Goal: Information Seeking & Learning: Compare options

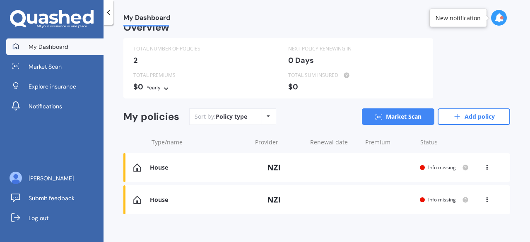
scroll to position [20, 0]
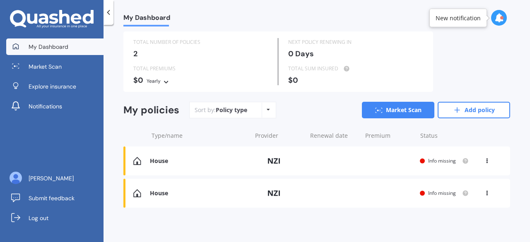
click at [268, 111] on icon at bounding box center [268, 109] width 3 height 5
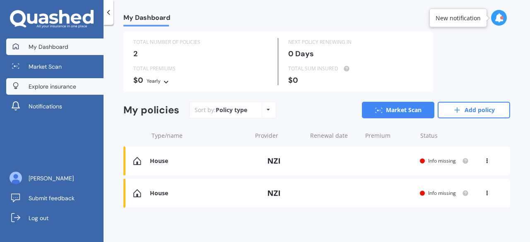
click at [84, 88] on link "Explore insurance" at bounding box center [54, 86] width 97 height 17
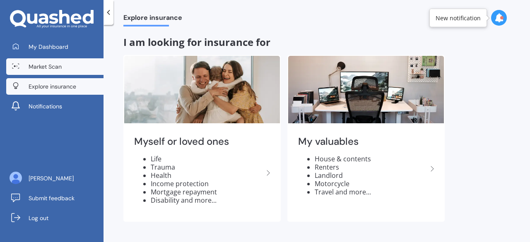
click at [59, 68] on span "Market Scan" at bounding box center [45, 67] width 33 height 8
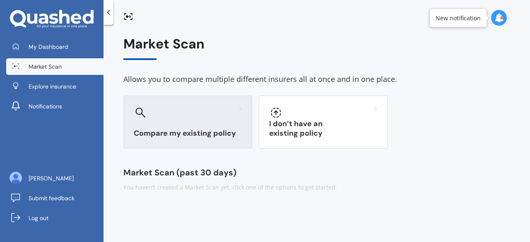
click at [217, 126] on div "Compare my existing policy" at bounding box center [187, 122] width 129 height 53
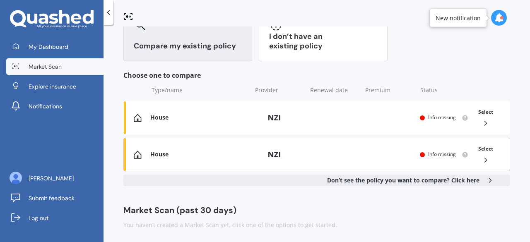
scroll to position [89, 0]
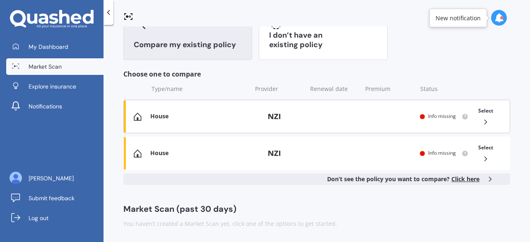
click at [485, 123] on polyline at bounding box center [486, 122] width 2 height 4
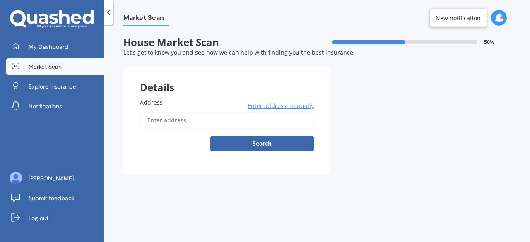
click at [251, 119] on input "Address" at bounding box center [227, 120] width 174 height 17
type input "[STREET_ADDRESS]"
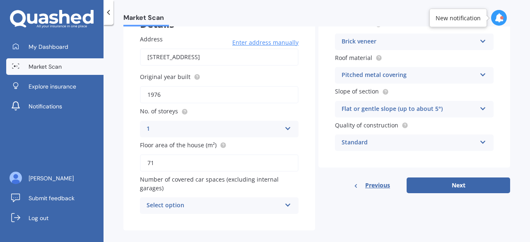
scroll to position [74, 0]
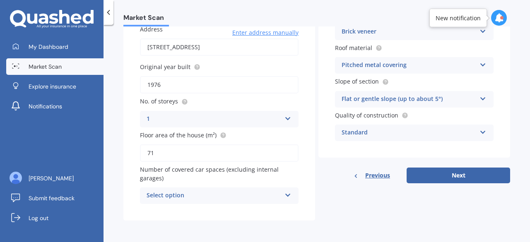
click at [293, 198] on div "Select option 0 1 2 3 4 5+" at bounding box center [219, 196] width 159 height 17
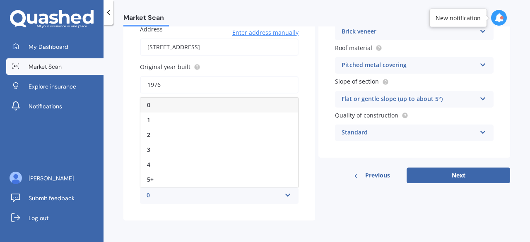
click at [261, 108] on div "0" at bounding box center [219, 105] width 158 height 15
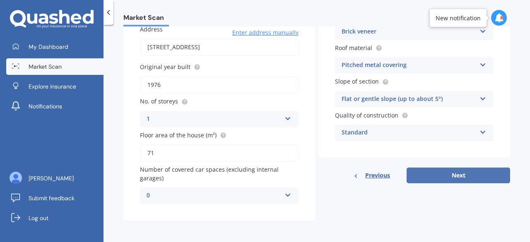
click at [453, 178] on button "Next" at bounding box center [459, 176] width 104 height 16
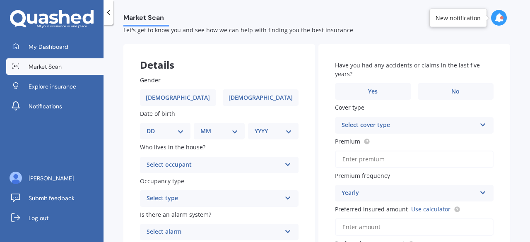
scroll to position [41, 0]
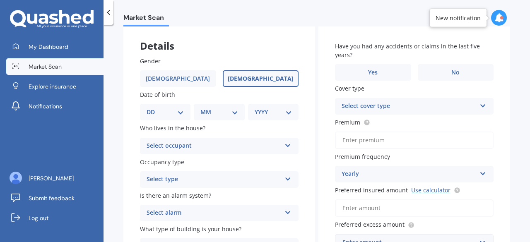
click at [275, 81] on label "[DEMOGRAPHIC_DATA]" at bounding box center [261, 78] width 76 height 17
click at [0, 0] on input "[DEMOGRAPHIC_DATA]" at bounding box center [0, 0] width 0 height 0
click at [179, 114] on select "DD 01 02 03 04 05 06 07 08 09 10 11 12 13 14 15 16 17 18 19 20 21 22 23 24 25 2…" at bounding box center [165, 112] width 37 height 9
select select "06"
click at [153, 108] on select "DD 01 02 03 04 05 06 07 08 09 10 11 12 13 14 15 16 17 18 19 20 21 22 23 24 25 2…" at bounding box center [165, 112] width 37 height 9
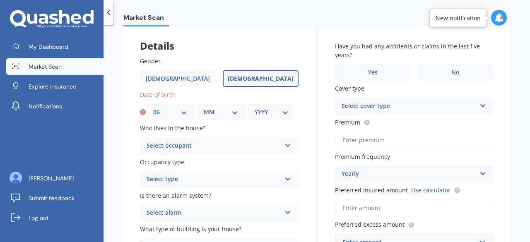
click at [235, 116] on select "MM 01 02 03 04 05 06 07 08 09 10 11 12" at bounding box center [221, 112] width 34 height 9
select select "11"
click at [204, 108] on select "MM 01 02 03 04 05 06 07 08 09 10 11 12" at bounding box center [221, 112] width 34 height 9
click at [285, 114] on select "YYYY 2009 2008 2007 2006 2005 2004 2003 2002 2001 2000 1999 1998 1997 1996 1995…" at bounding box center [272, 112] width 34 height 9
select select "1956"
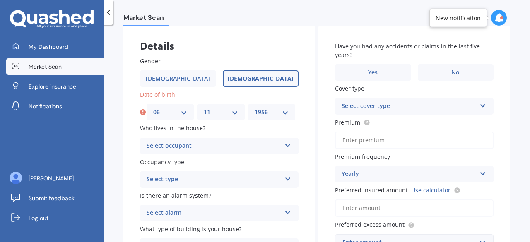
click at [255, 108] on select "YYYY 2009 2008 2007 2006 2005 2004 2003 2002 2001 2000 1999 1998 1997 1996 1995…" at bounding box center [272, 112] width 34 height 9
click at [287, 147] on icon at bounding box center [287, 144] width 7 height 6
click at [261, 49] on div "Details" at bounding box center [219, 37] width 192 height 25
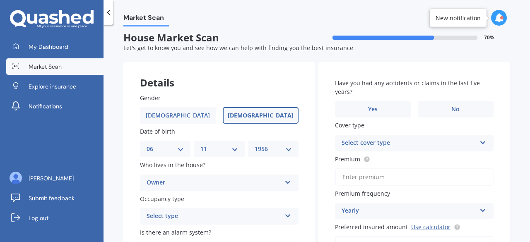
scroll to position [0, 0]
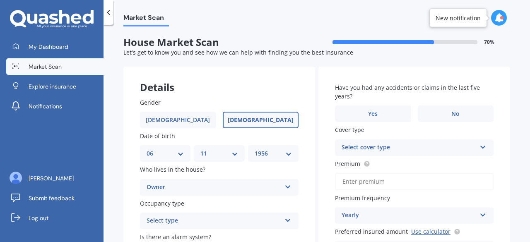
click at [53, 68] on span "Market Scan" at bounding box center [45, 67] width 33 height 8
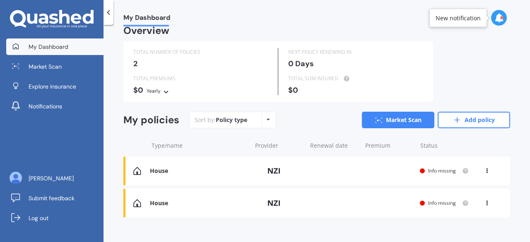
scroll to position [20, 0]
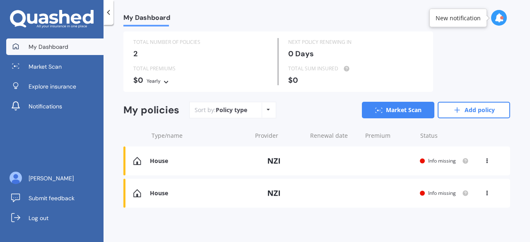
click at [267, 109] on icon at bounding box center [268, 109] width 3 height 5
click at [303, 111] on div "Sort by: Policy type Policy type Alphabetical Date added Renewing next Market S…" at bounding box center [349, 110] width 321 height 17
click at [453, 109] on icon at bounding box center [457, 110] width 8 height 8
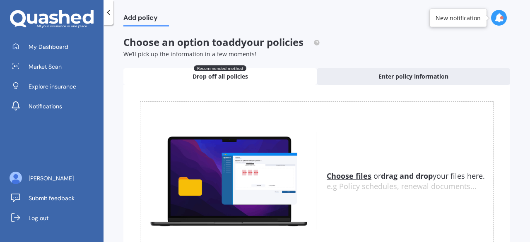
click at [340, 178] on u "Choose files" at bounding box center [349, 176] width 45 height 10
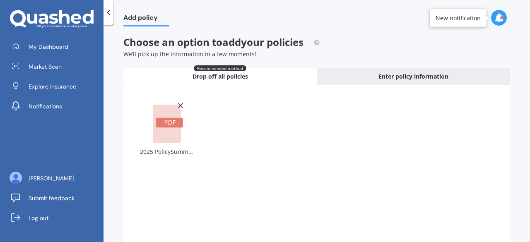
click at [169, 123] on rect at bounding box center [169, 123] width 27 height 10
click at [169, 130] on rect at bounding box center [167, 124] width 29 height 38
click at [275, 121] on div "2025 PolicySummary_15457-3 (1).pdf" at bounding box center [317, 172] width 354 height 143
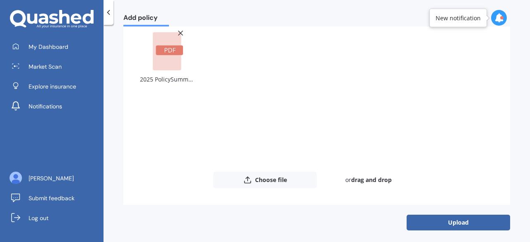
scroll to position [75, 0]
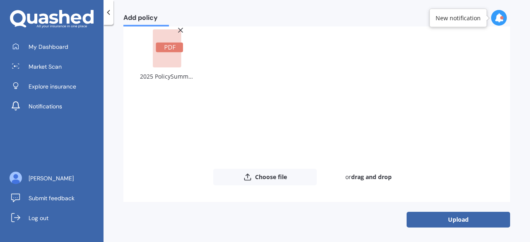
click at [436, 218] on button "Upload" at bounding box center [459, 220] width 104 height 16
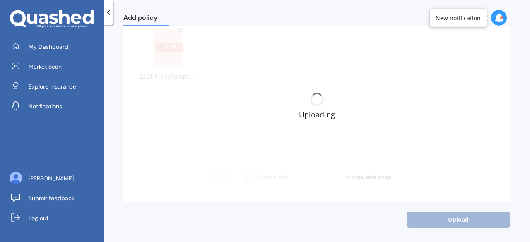
scroll to position [0, 0]
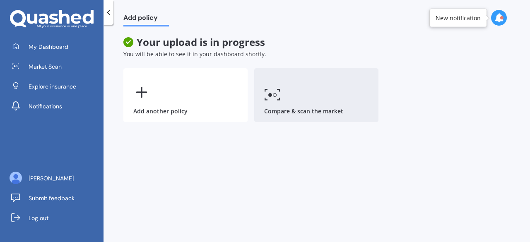
click at [301, 113] on link "Compare & scan the market" at bounding box center [316, 95] width 124 height 54
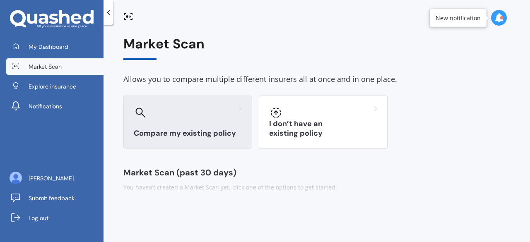
click at [188, 135] on h3 "Compare my existing policy" at bounding box center [188, 134] width 108 height 10
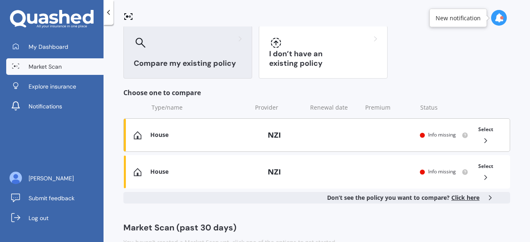
scroll to position [89, 0]
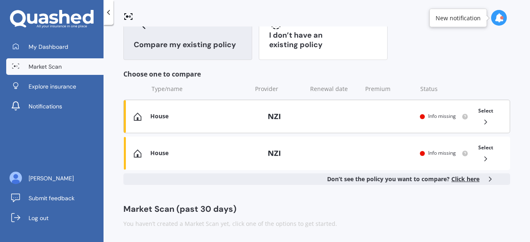
click at [485, 121] on polyline at bounding box center [486, 122] width 2 height 4
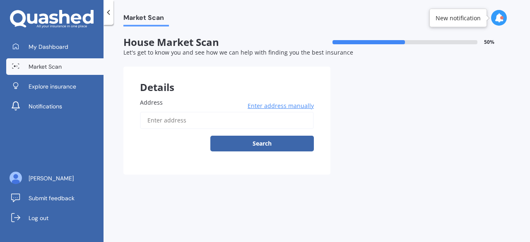
click at [210, 119] on input "Address" at bounding box center [227, 120] width 174 height 17
type input "[STREET_ADDRESS]"
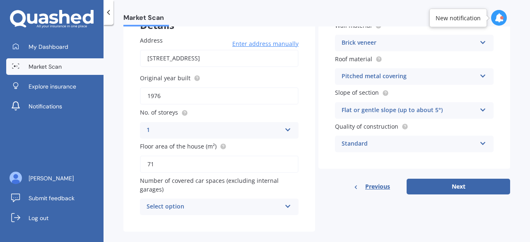
scroll to position [74, 0]
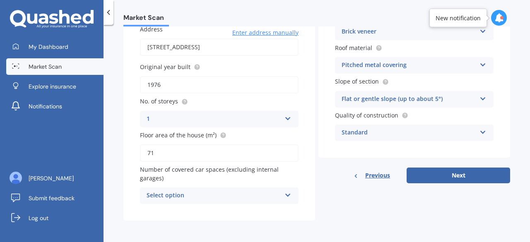
click at [286, 196] on icon at bounding box center [287, 194] width 7 height 6
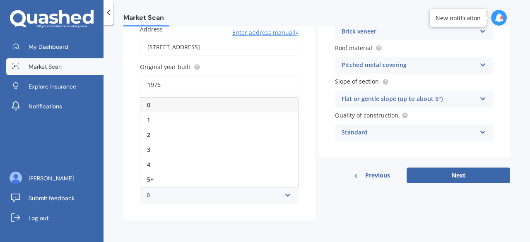
click at [194, 109] on div "0" at bounding box center [219, 105] width 158 height 15
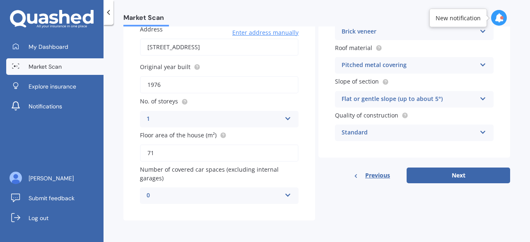
click at [286, 195] on icon at bounding box center [287, 194] width 7 height 6
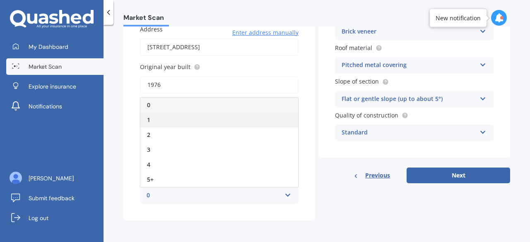
click at [186, 121] on div "1" at bounding box center [219, 120] width 158 height 15
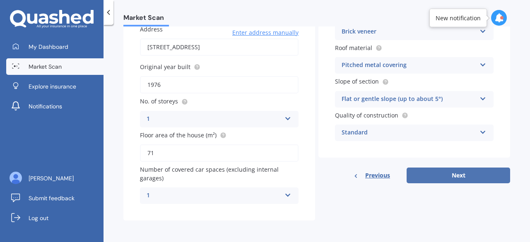
click at [461, 175] on button "Next" at bounding box center [459, 176] width 104 height 16
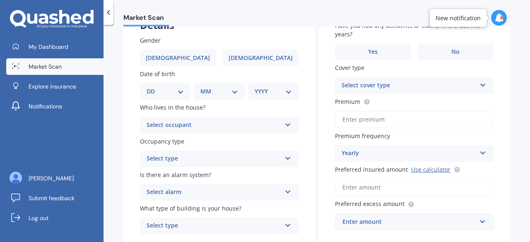
scroll to position [83, 0]
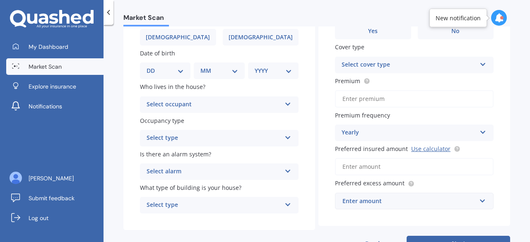
click at [285, 139] on icon at bounding box center [287, 136] width 7 height 6
click at [117, 229] on div "Market Scan House Market Scan 70 % Let's get to know you and see how we can hel…" at bounding box center [317, 135] width 427 height 217
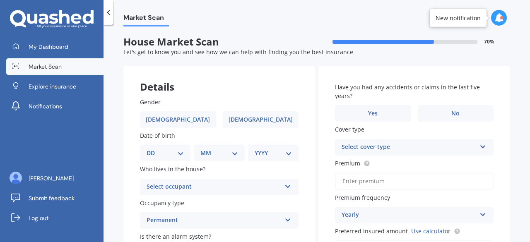
scroll to position [0, 0]
